Goal: Information Seeking & Learning: Learn about a topic

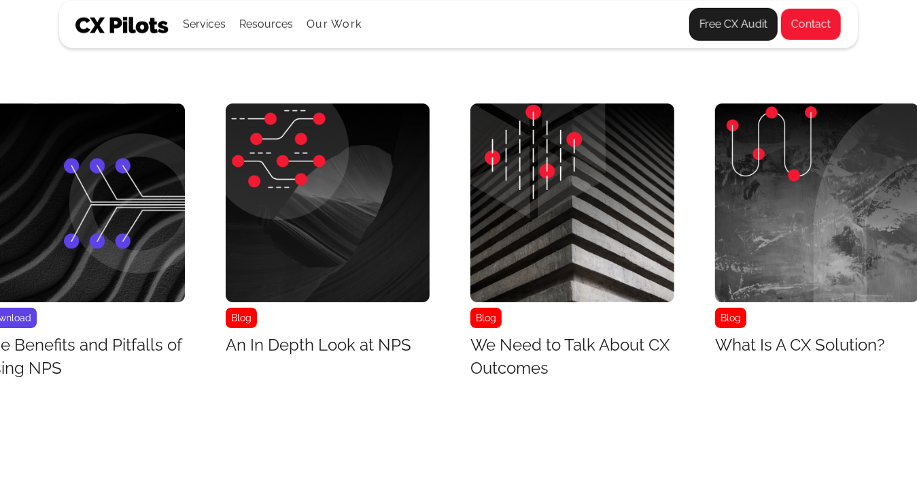
scroll to position [5305, 8155]
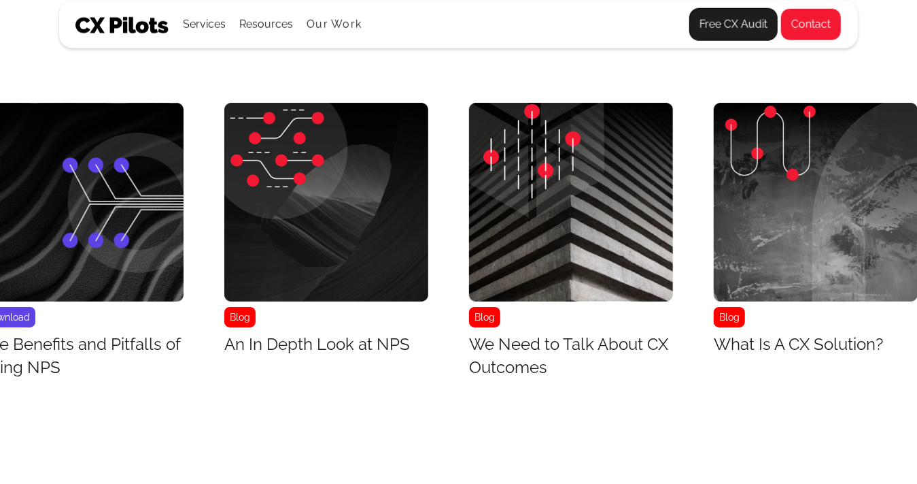
click at [781, 124] on img "37 / 43" at bounding box center [816, 202] width 204 height 199
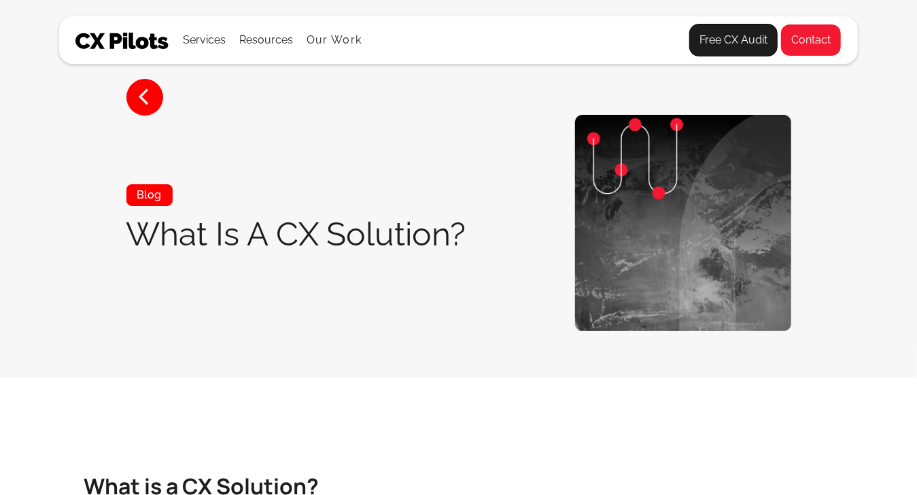
click at [781, 124] on img at bounding box center [683, 223] width 216 height 216
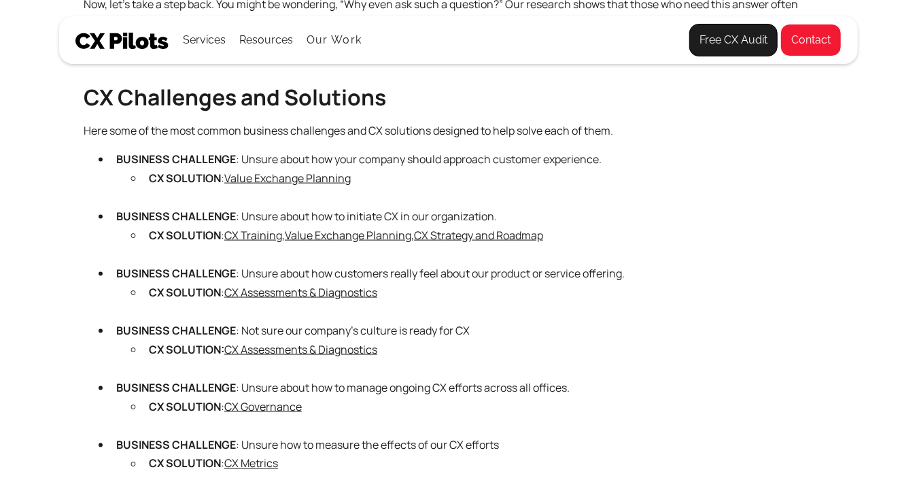
scroll to position [914, 0]
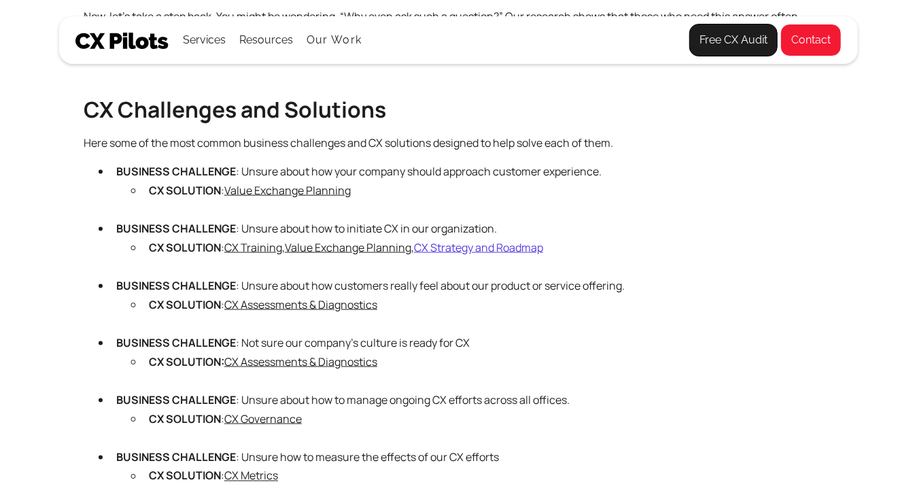
click at [462, 242] on link "CX Strategy and Roadmap" at bounding box center [478, 247] width 129 height 15
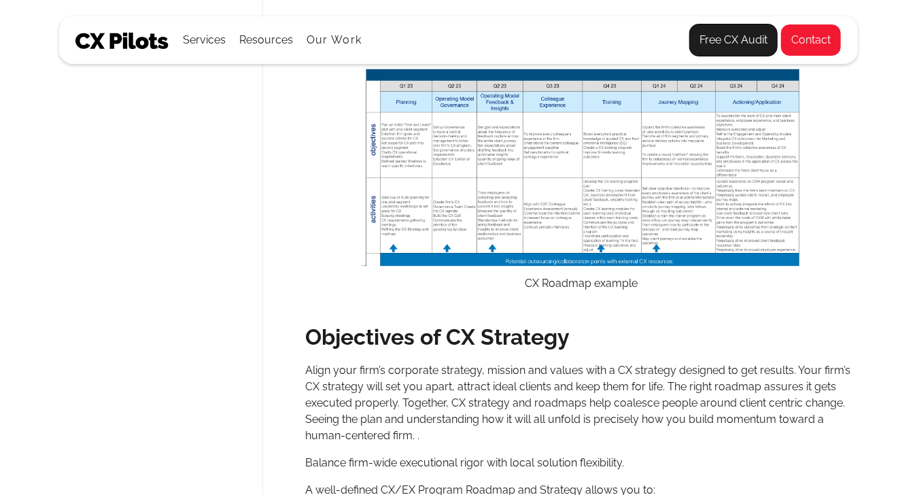
scroll to position [2131, 0]
